Goal: Transaction & Acquisition: Purchase product/service

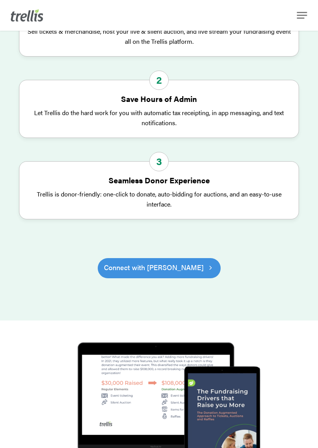
scroll to position [428, 0]
click at [141, 262] on span "Connect with Trellis" at bounding box center [154, 267] width 100 height 11
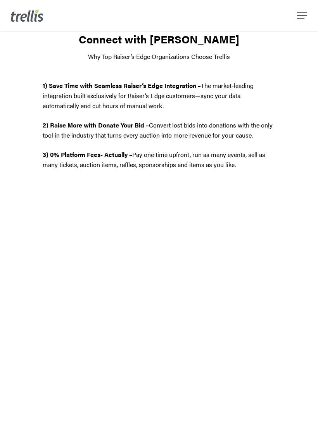
scroll to position [23, 0]
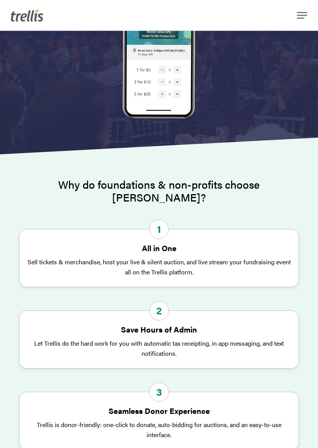
scroll to position [198, 0]
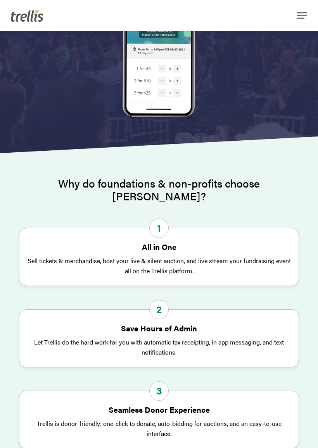
click at [151, 242] on div "1 All in One Sell tickets & merchandise, host your live & silent auction, and l…" at bounding box center [158, 259] width 263 height 34
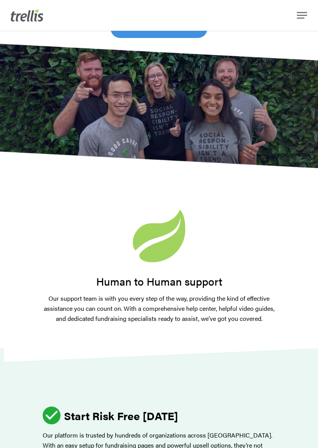
scroll to position [2268, 0]
